Goal: Information Seeking & Learning: Find specific fact

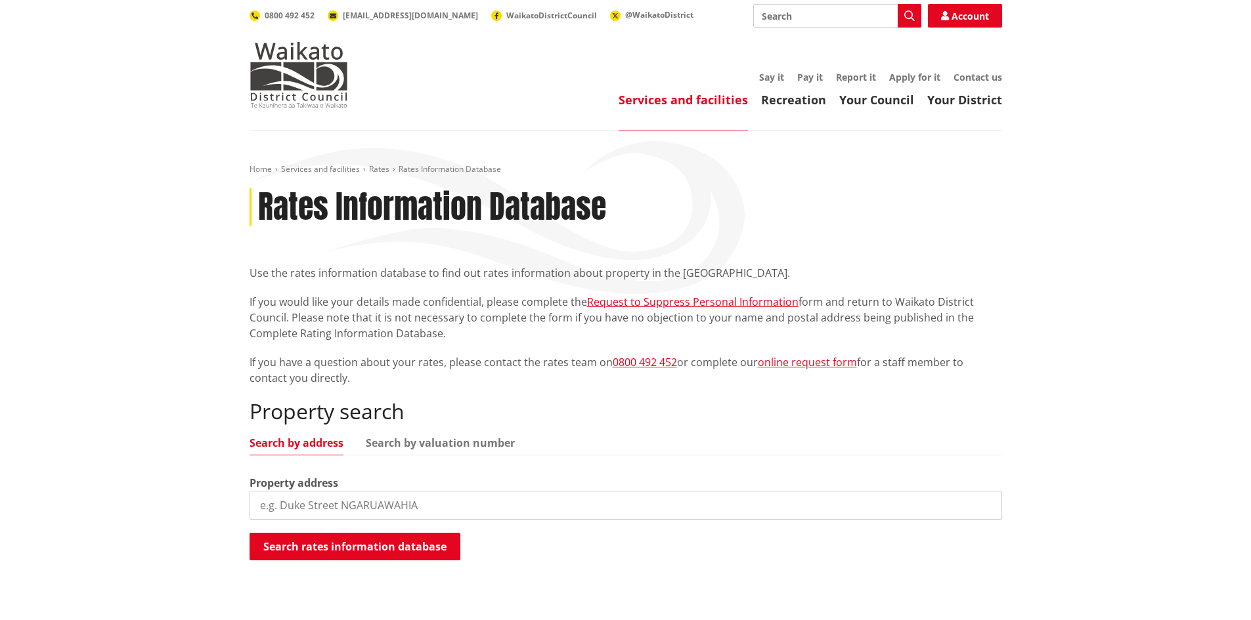
scroll to position [131, 0]
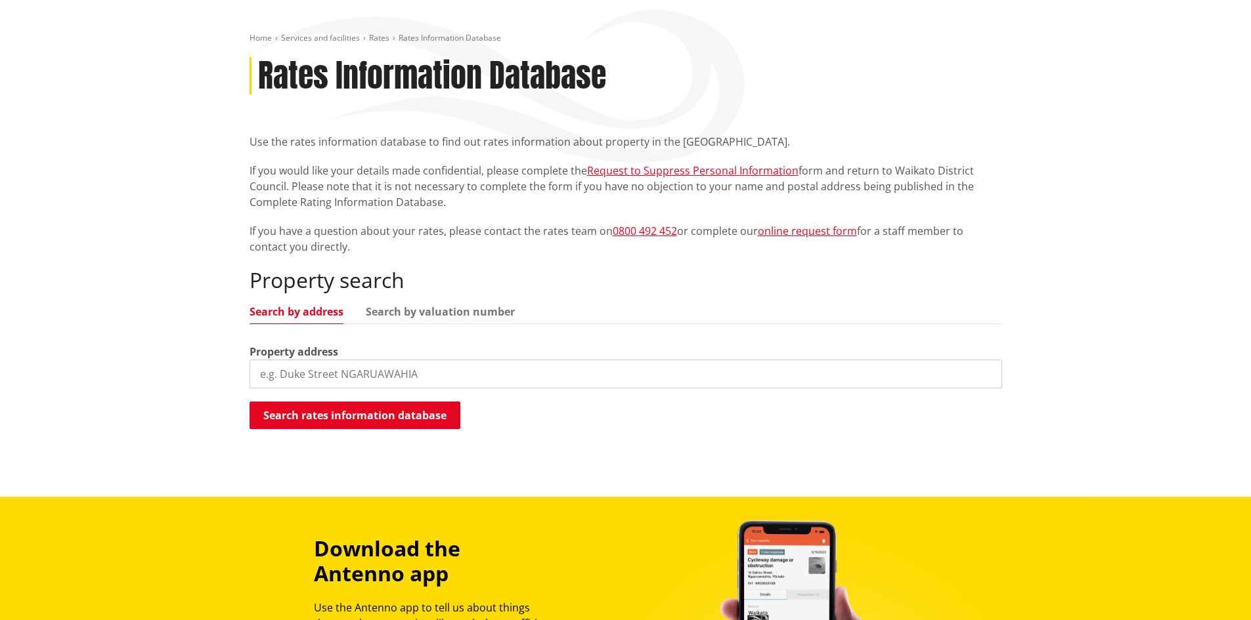
click at [394, 376] on input "search" at bounding box center [625, 374] width 752 height 29
type input "20 webb street"
click at [359, 416] on button "Search rates information database" at bounding box center [354, 416] width 211 height 28
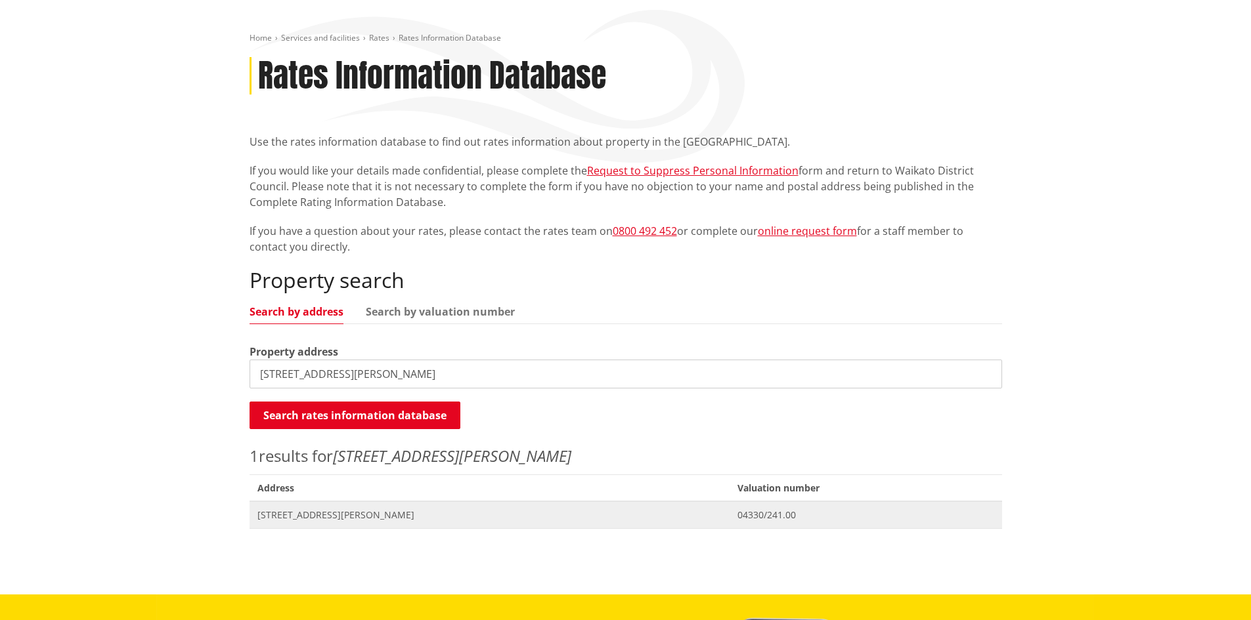
click at [335, 515] on span "[STREET_ADDRESS][PERSON_NAME]" at bounding box center [489, 515] width 465 height 13
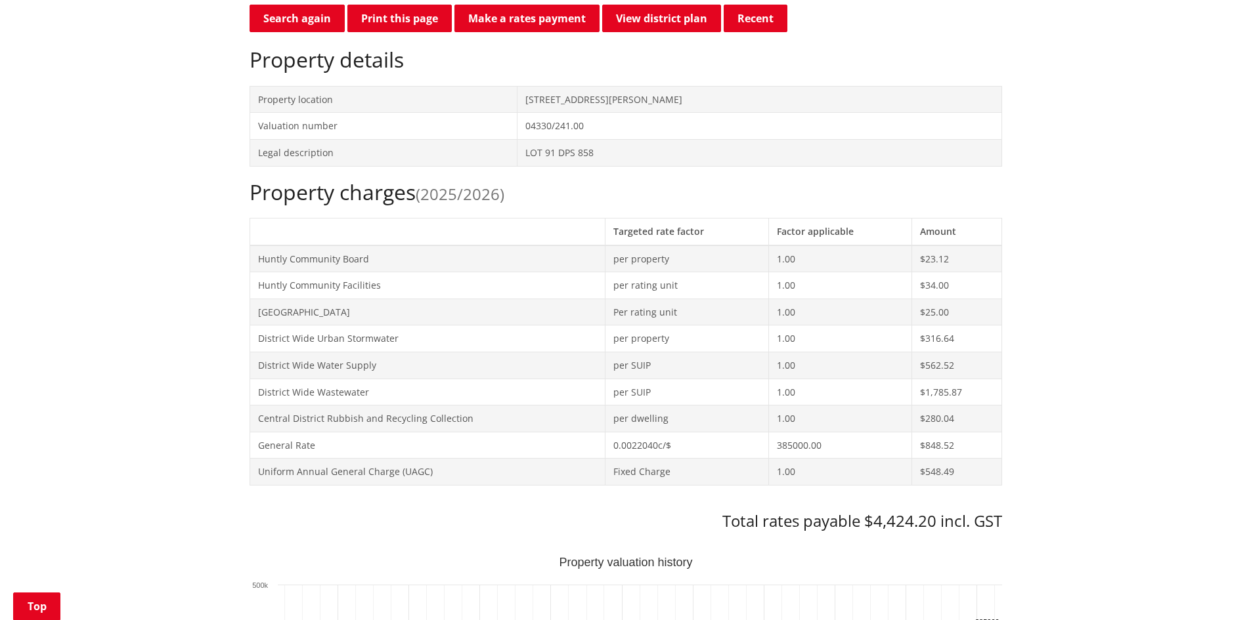
scroll to position [394, 0]
